Goal: Find specific page/section: Find specific page/section

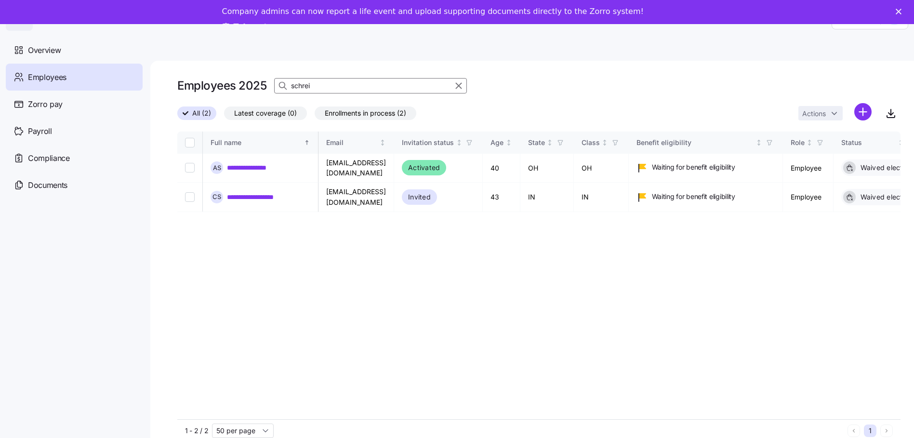
scroll to position [0, 1467]
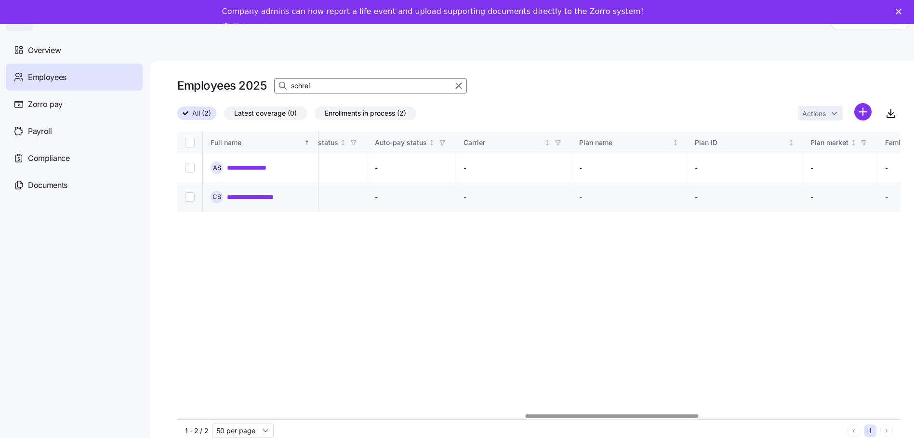
type input "schrei"
click at [269, 192] on link "**********" at bounding box center [257, 197] width 61 height 10
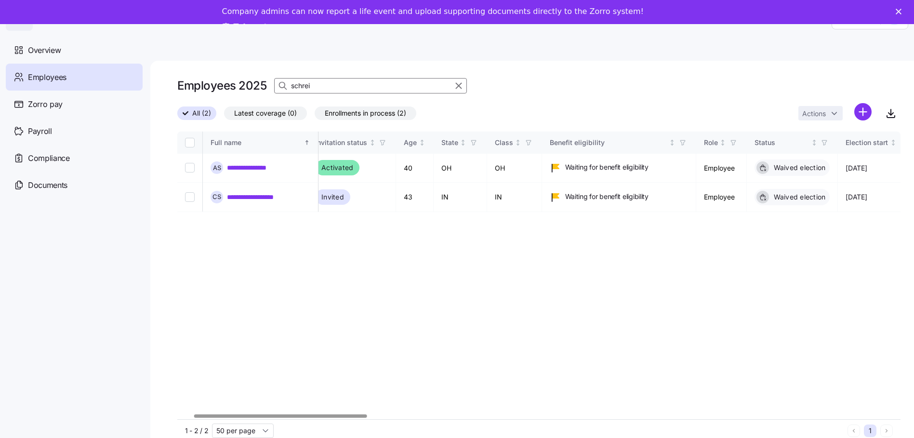
scroll to position [0, 0]
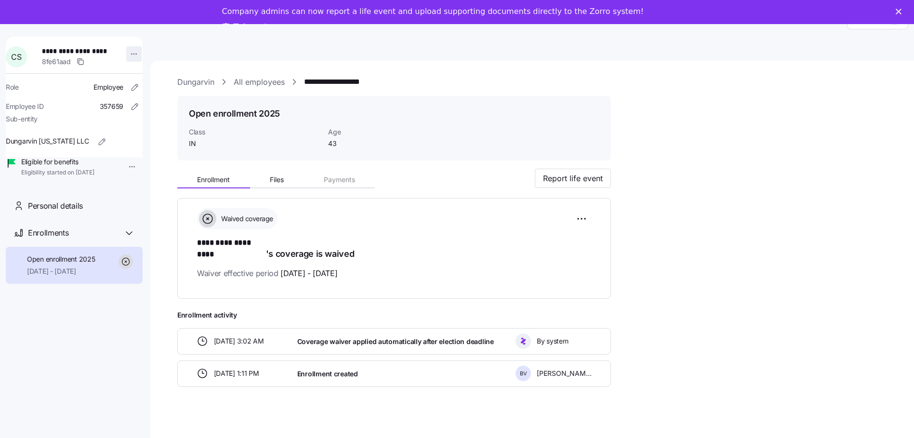
click at [129, 50] on html "**********" at bounding box center [457, 228] width 914 height 457
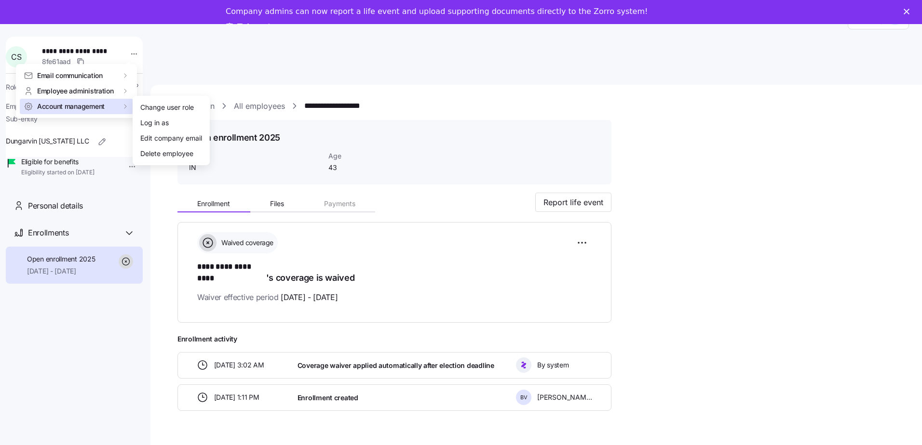
click at [112, 108] on div "Account management" at bounding box center [77, 107] width 106 height 10
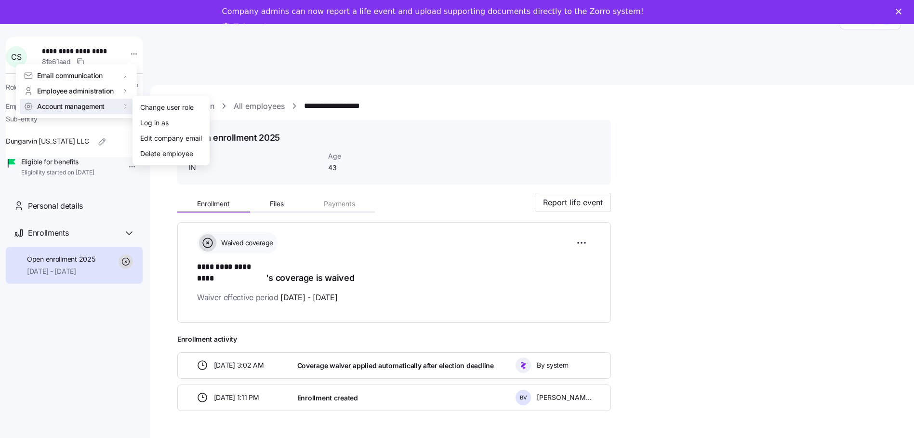
click at [479, 222] on html "**********" at bounding box center [457, 240] width 914 height 481
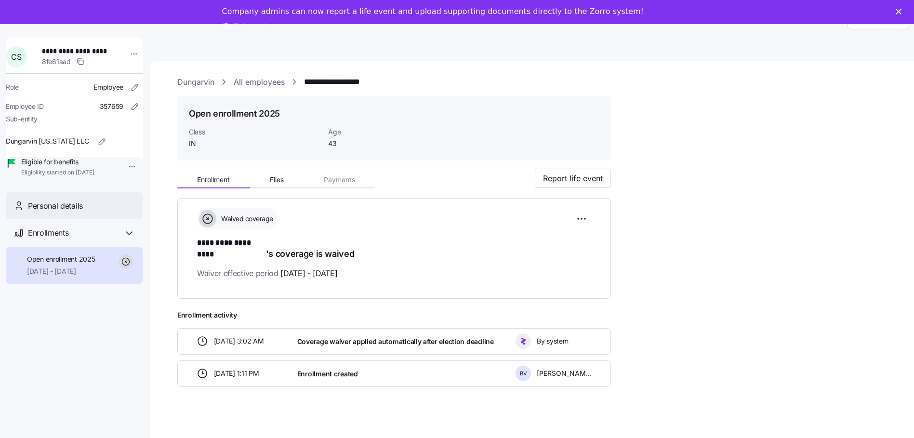
click at [69, 220] on div "Personal details" at bounding box center [74, 205] width 137 height 27
click at [75, 212] on span "Personal details" at bounding box center [55, 206] width 55 height 12
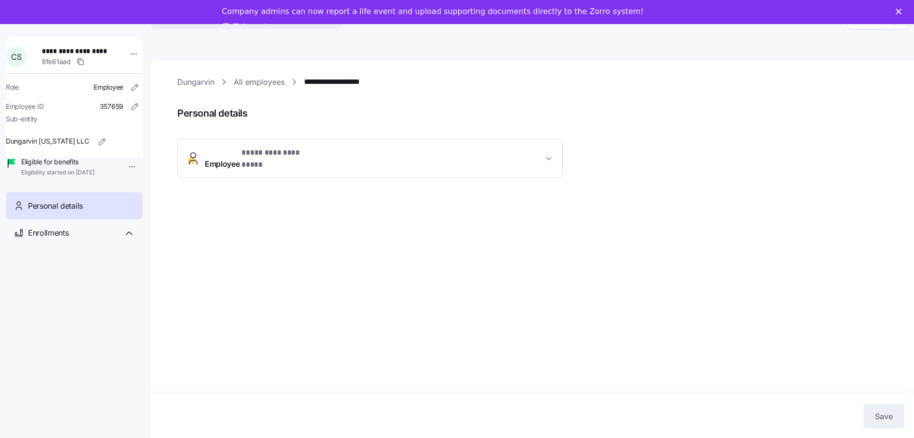
click at [59, 212] on span "Personal details" at bounding box center [55, 206] width 55 height 12
click at [547, 154] on icon "button" at bounding box center [549, 159] width 10 height 10
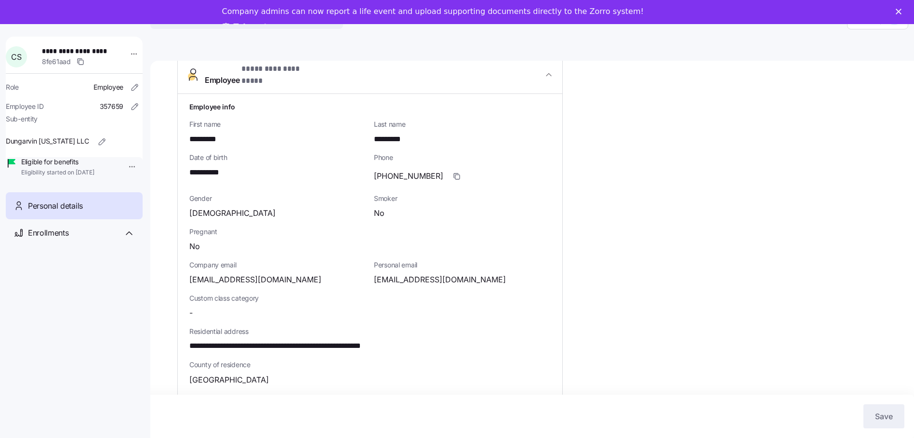
scroll to position [96, 0]
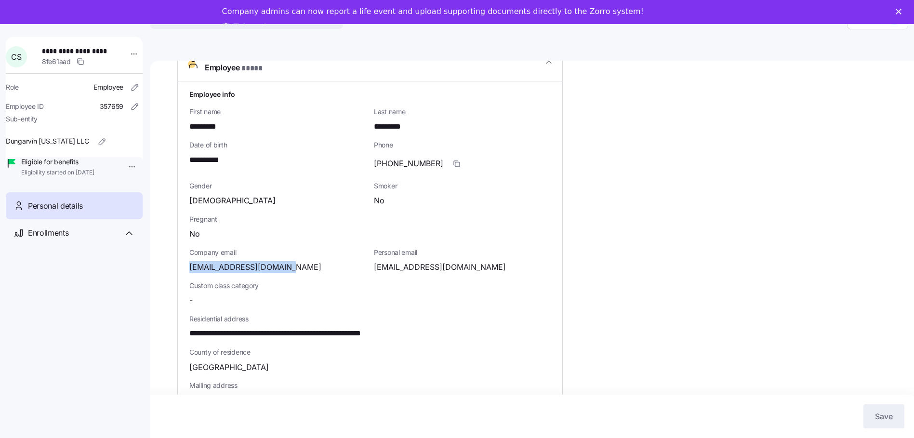
drag, startPoint x: 281, startPoint y: 259, endPoint x: 188, endPoint y: 261, distance: 93.5
click at [188, 261] on div "**********" at bounding box center [370, 323] width 385 height 484
drag, startPoint x: 188, startPoint y: 261, endPoint x: 198, endPoint y: 261, distance: 10.6
copy span "[EMAIL_ADDRESS][DOMAIN_NAME]"
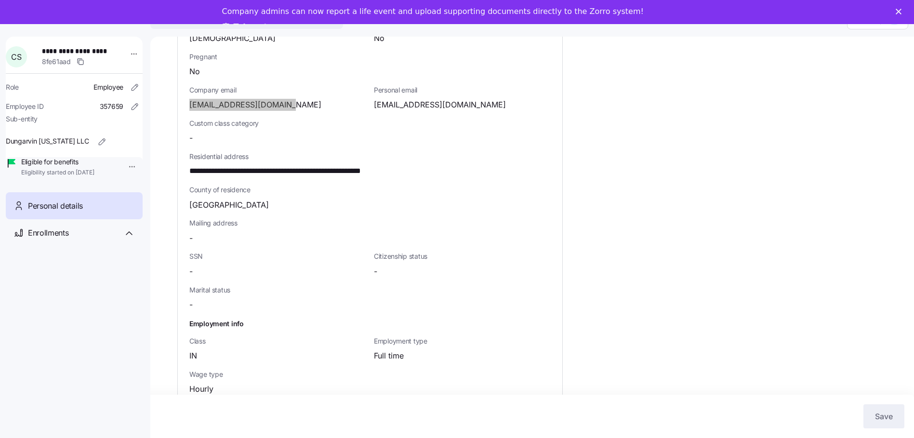
scroll to position [31, 0]
click at [56, 239] on span "Enrollments" at bounding box center [48, 233] width 40 height 12
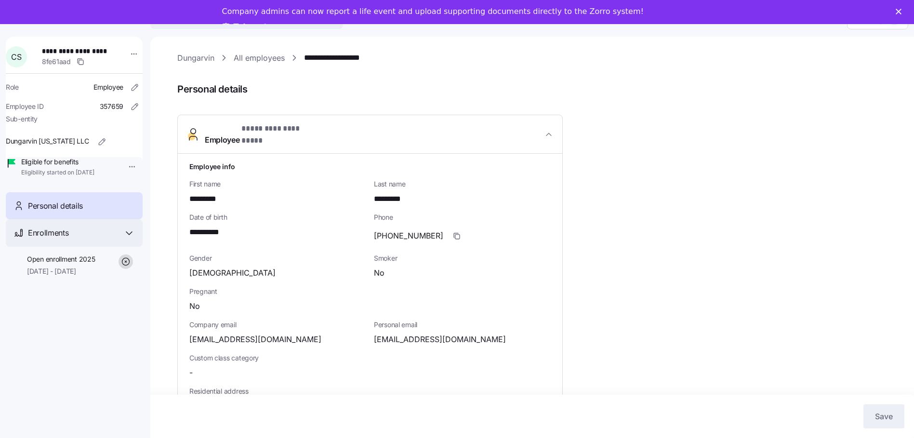
click at [51, 239] on span "Enrollments" at bounding box center [48, 233] width 40 height 12
click at [63, 239] on div "Enrollments" at bounding box center [74, 232] width 137 height 27
click at [64, 265] on div "Open enrollment 2025 09/01/2025 - 12/31/2025" at bounding box center [74, 265] width 137 height 37
click at [54, 276] on span "09/01/2025 - 12/31/2025" at bounding box center [61, 272] width 68 height 10
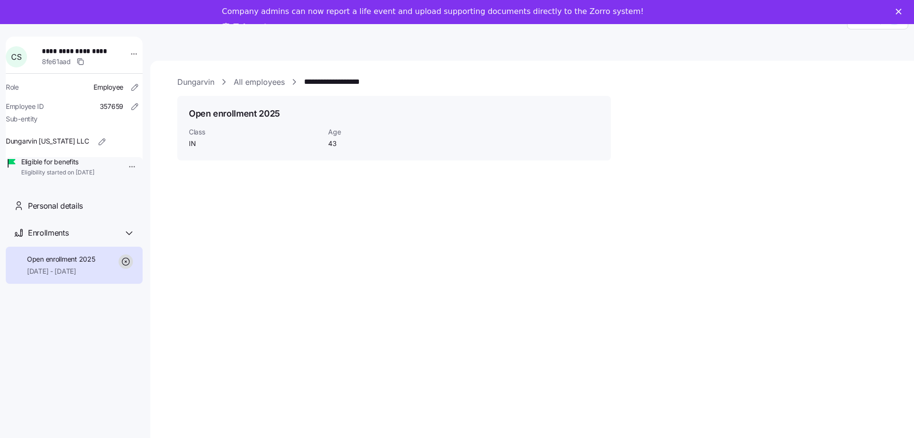
drag, startPoint x: 54, startPoint y: 280, endPoint x: 15, endPoint y: 269, distance: 40.3
click at [13, 276] on div "Open enrollment 2025 09/01/2025 - 12/31/2025" at bounding box center [74, 265] width 137 height 37
